Goal: Obtain resource: Download file/media

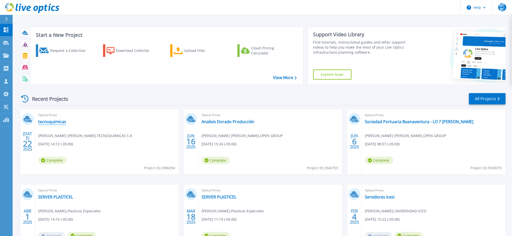
click at [54, 123] on link "tecnoquimicas" at bounding box center [52, 121] width 28 height 5
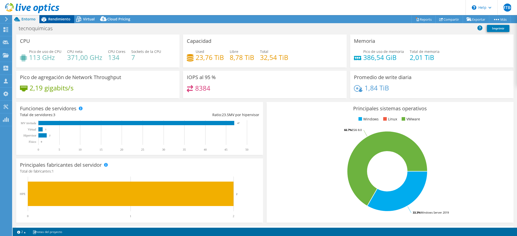
click at [51, 19] on span "Rendimiento" at bounding box center [59, 19] width 22 height 5
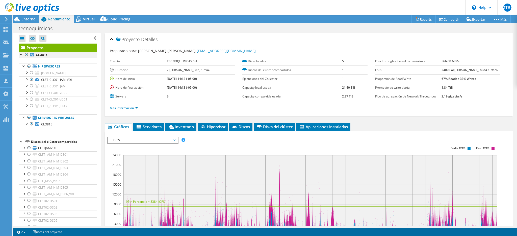
click at [26, 53] on div at bounding box center [26, 55] width 5 height 6
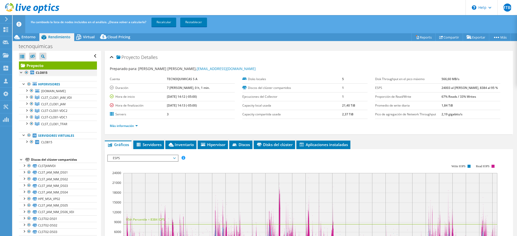
click at [26, 71] on div at bounding box center [26, 73] width 5 height 6
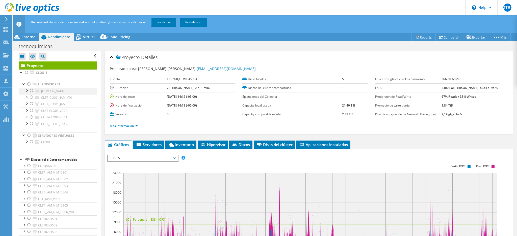
click at [31, 89] on div at bounding box center [31, 91] width 5 height 6
click at [163, 23] on link "Recalcular" at bounding box center [163, 22] width 25 height 9
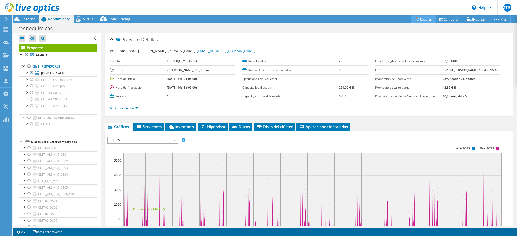
click at [416, 17] on link "Reports" at bounding box center [423, 19] width 24 height 8
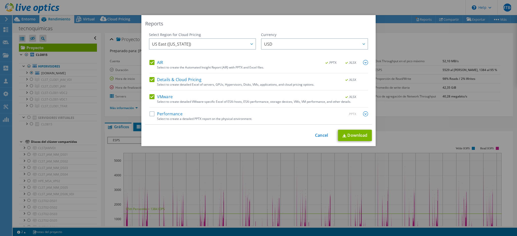
click at [151, 115] on label "Performance" at bounding box center [165, 114] width 33 height 5
click at [0, 0] on input "Performance" at bounding box center [0, 0] width 0 height 0
click at [351, 135] on link "Download" at bounding box center [355, 135] width 34 height 11
